Goal: Task Accomplishment & Management: Manage account settings

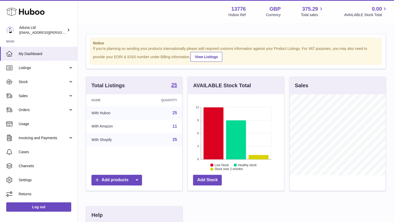
scroll to position [81, 96]
click at [48, 97] on span "Sales" at bounding box center [44, 95] width 50 height 5
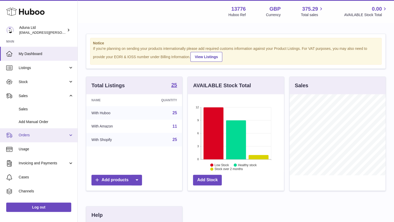
click at [42, 135] on span "Orders" at bounding box center [44, 135] width 50 height 5
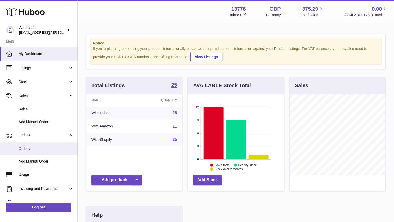
click at [48, 144] on link "Orders" at bounding box center [39, 148] width 78 height 13
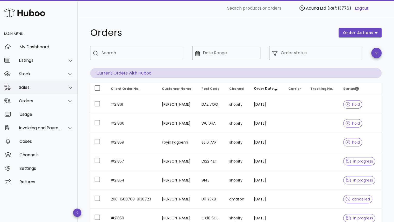
click at [41, 91] on div "Sales" at bounding box center [39, 86] width 78 height 13
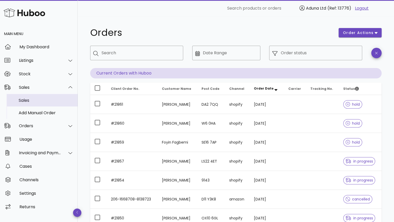
click at [36, 101] on div "Sales" at bounding box center [46, 100] width 55 height 5
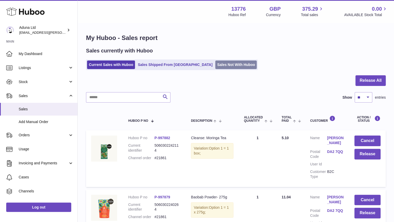
click at [216, 67] on link "Sales Not With Huboo" at bounding box center [236, 64] width 41 height 9
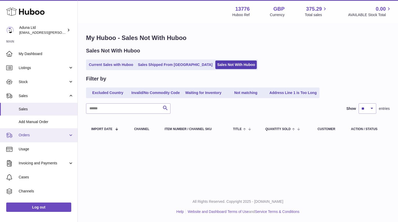
click at [39, 141] on link "Orders" at bounding box center [39, 135] width 78 height 14
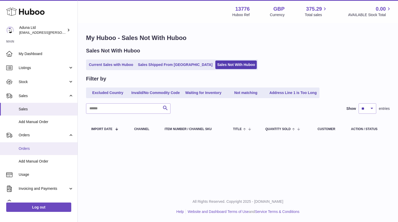
click at [29, 149] on span "Orders" at bounding box center [46, 148] width 55 height 5
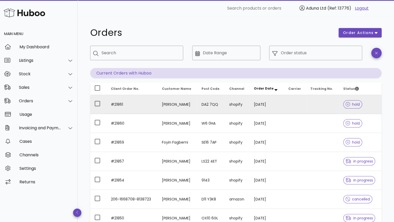
click at [94, 109] on td at bounding box center [98, 104] width 17 height 19
click at [98, 103] on div at bounding box center [97, 103] width 9 height 9
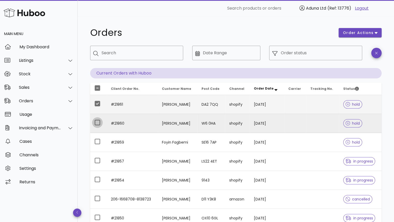
click at [97, 122] on div at bounding box center [97, 122] width 9 height 9
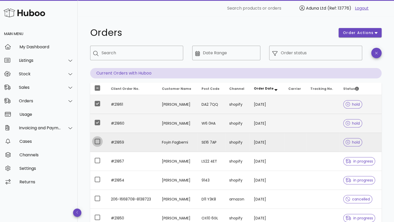
click at [97, 140] on div at bounding box center [97, 141] width 9 height 9
click at [373, 29] on button "order actions" at bounding box center [360, 32] width 43 height 9
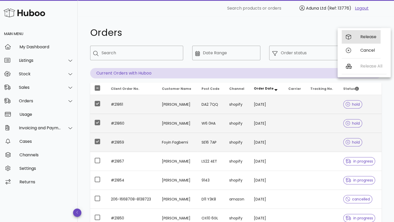
click at [361, 38] on div "Release" at bounding box center [361, 36] width 39 height 13
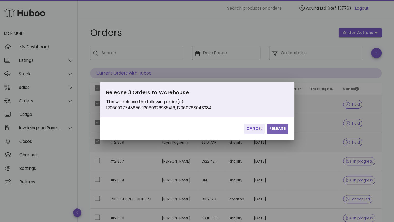
click at [278, 128] on span "Release" at bounding box center [277, 128] width 17 height 5
